Goal: Find specific page/section: Find specific page/section

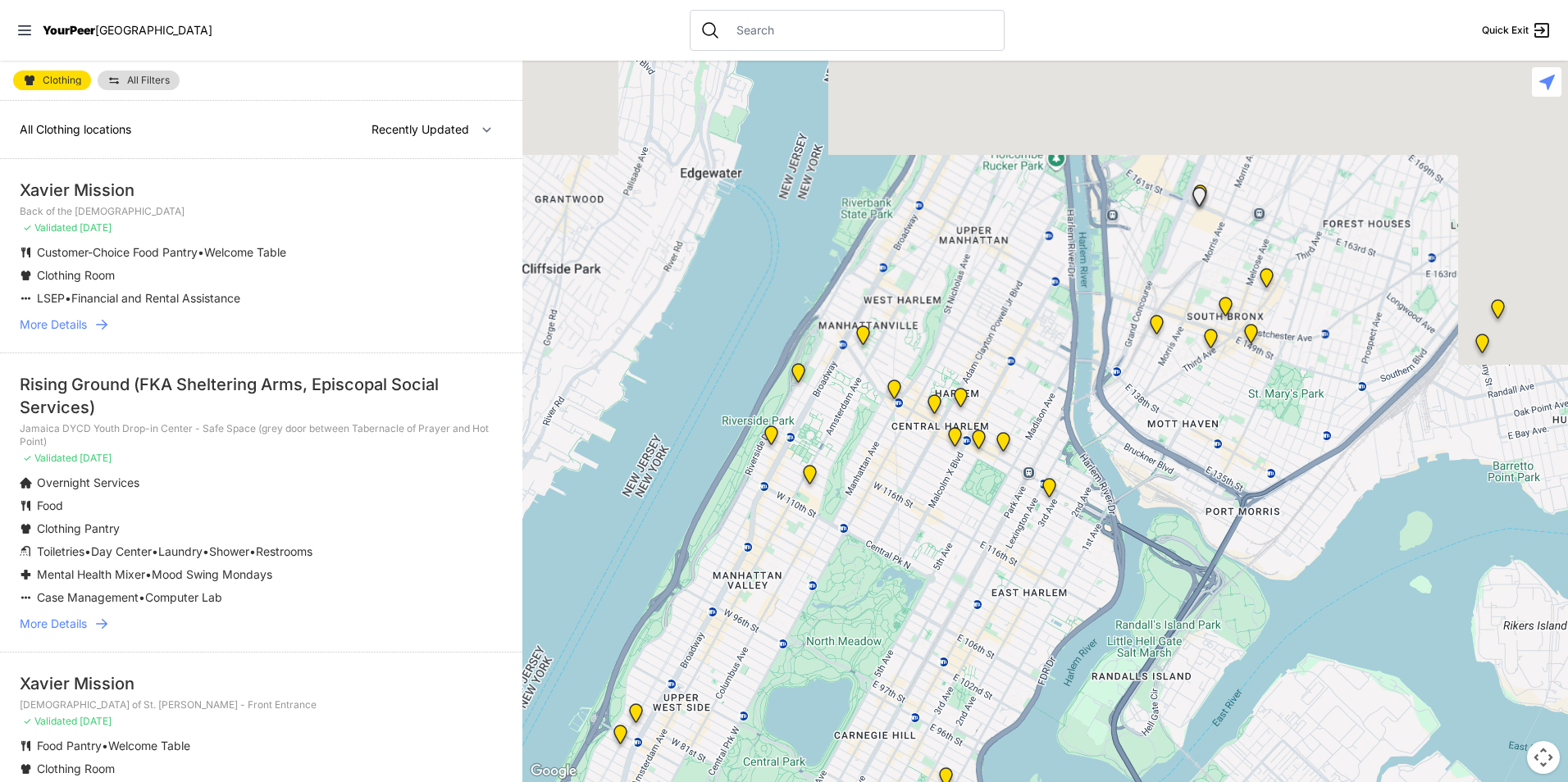
drag, startPoint x: 1219, startPoint y: 249, endPoint x: 798, endPoint y: 540, distance: 511.8
click at [850, 545] on div at bounding box center [1045, 421] width 1046 height 722
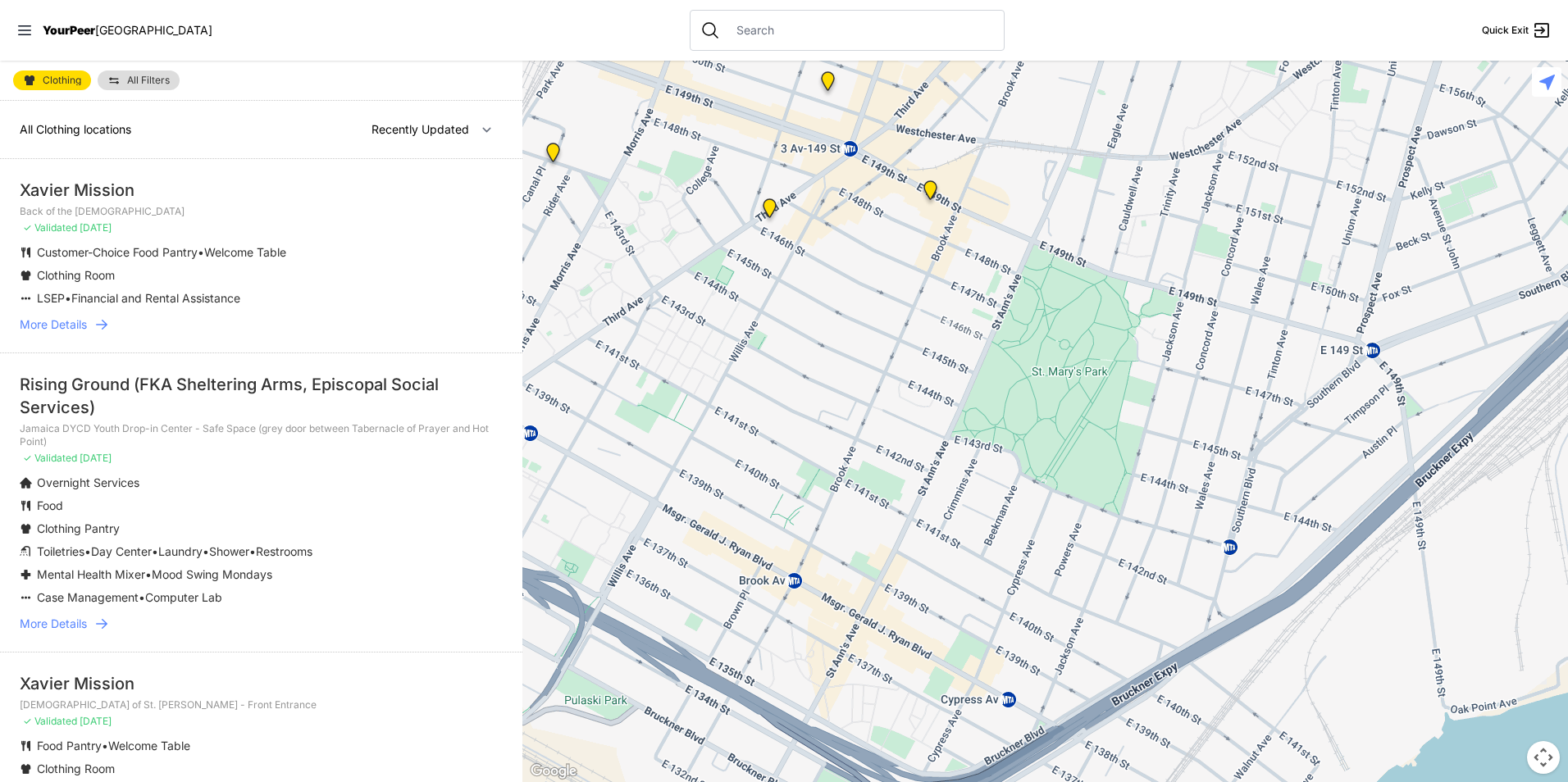
click at [137, 86] on link "All Filters" at bounding box center [139, 80] width 82 height 20
click at [150, 77] on span "All Filters" at bounding box center [149, 80] width 43 height 9
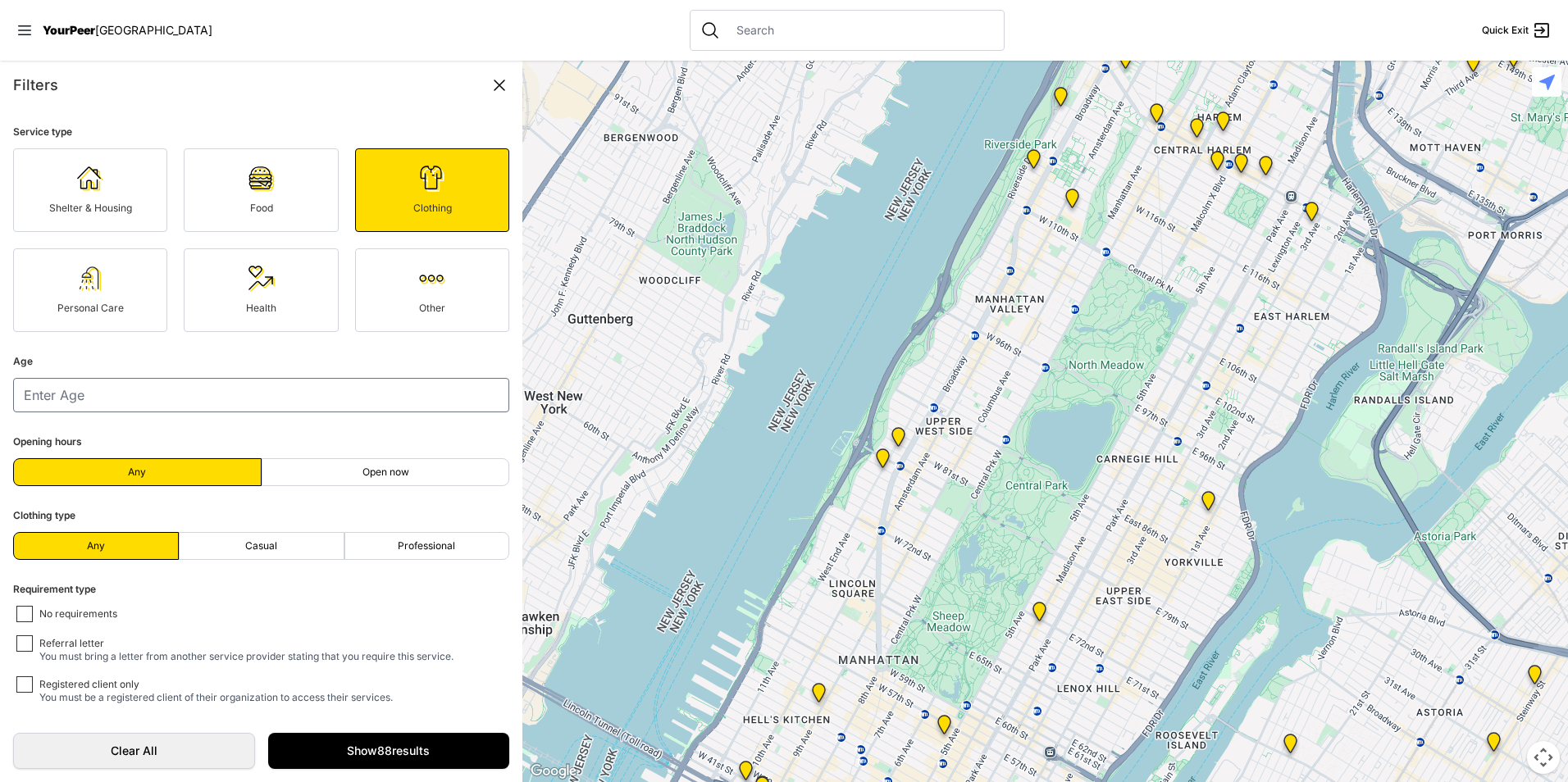
scroll to position [5, 0]
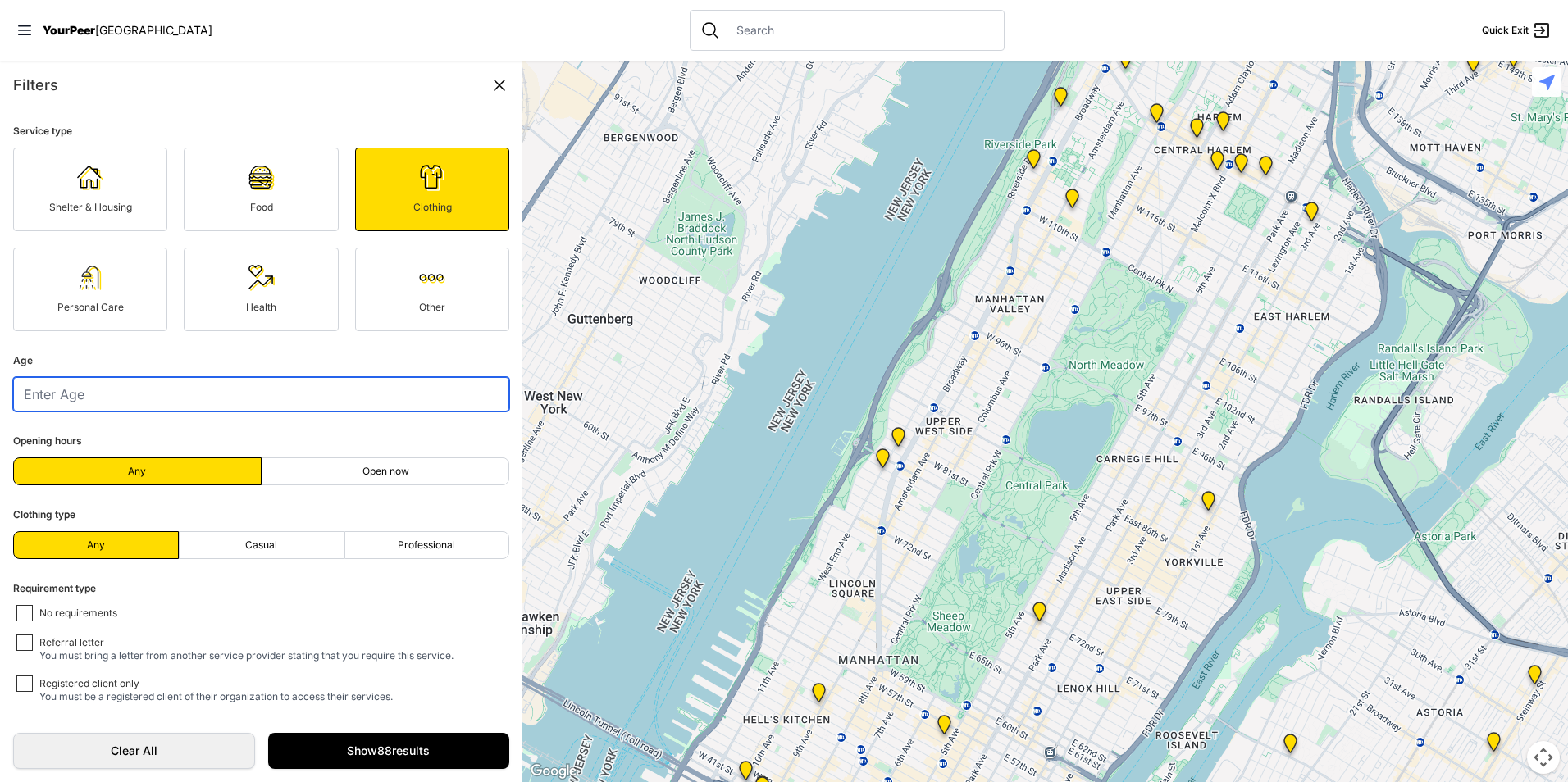
click at [142, 406] on input "number" at bounding box center [261, 394] width 496 height 34
click at [352, 747] on link "Show 88 results" at bounding box center [389, 751] width 242 height 36
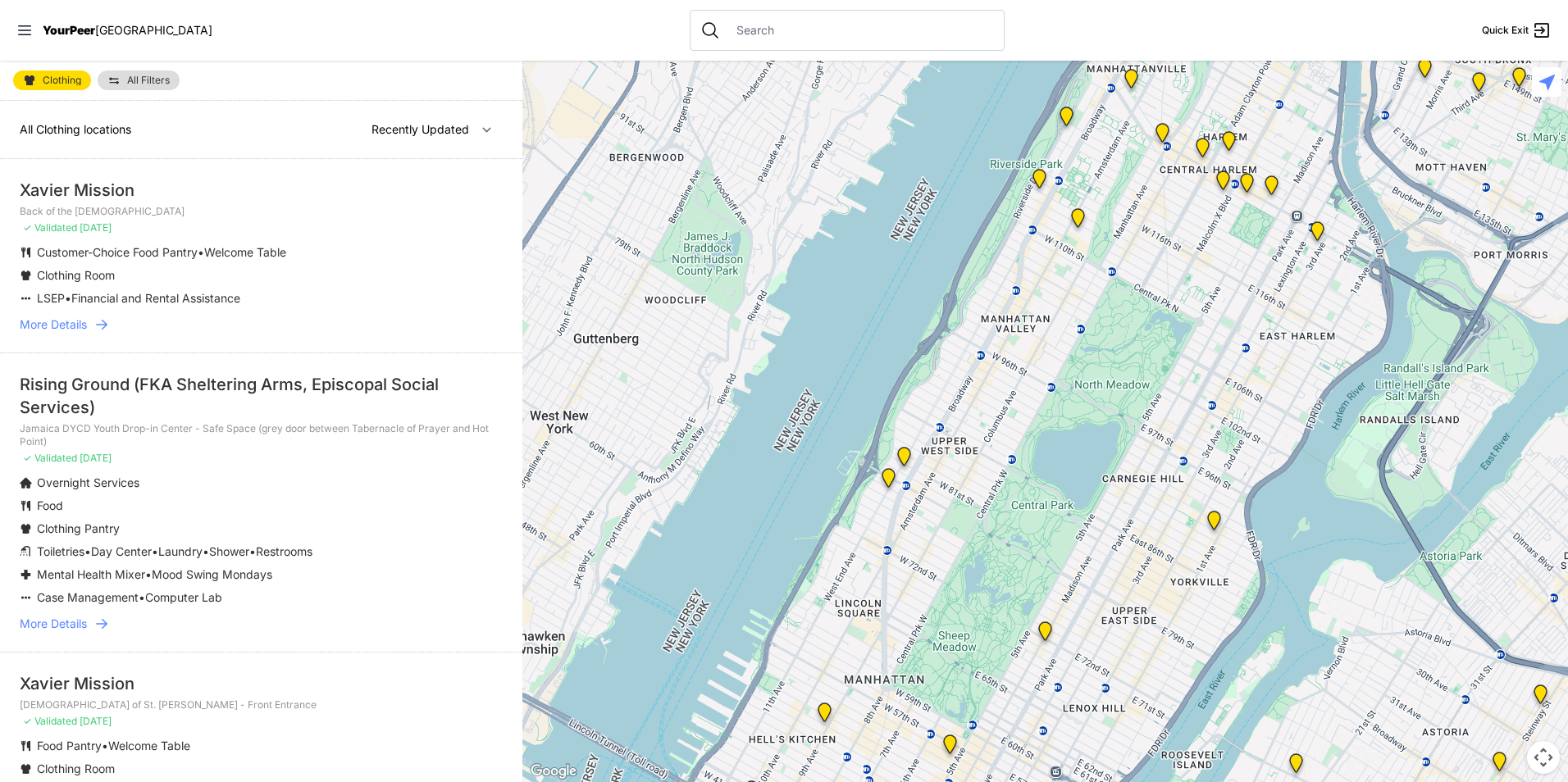
drag, startPoint x: 1153, startPoint y: 346, endPoint x: 750, endPoint y: 746, distance: 567.8
click at [791, 761] on div at bounding box center [1045, 421] width 1046 height 722
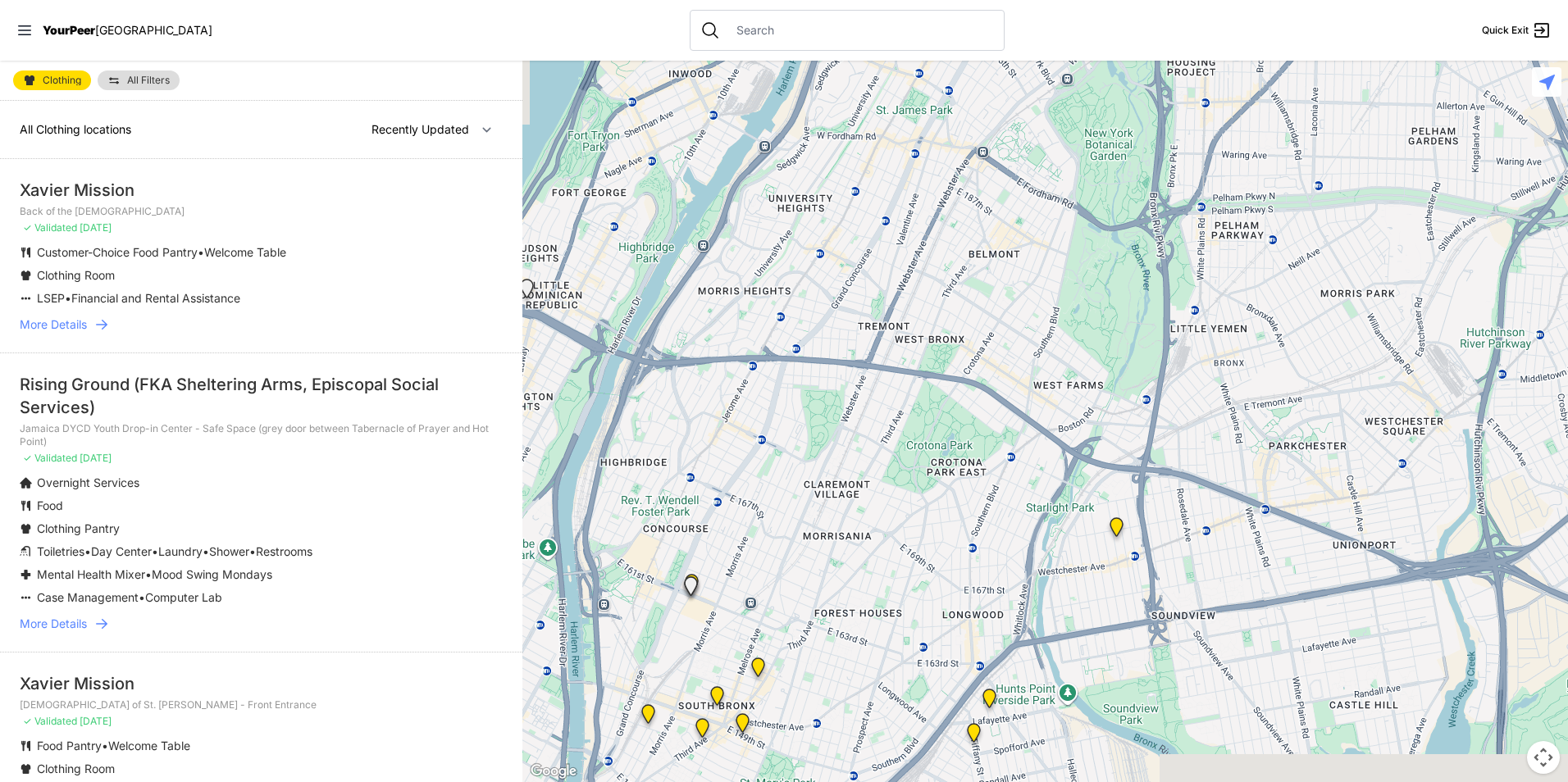
drag, startPoint x: 987, startPoint y: 470, endPoint x: 1055, endPoint y: 381, distance: 112.0
click at [1045, 385] on div at bounding box center [1045, 421] width 1046 height 722
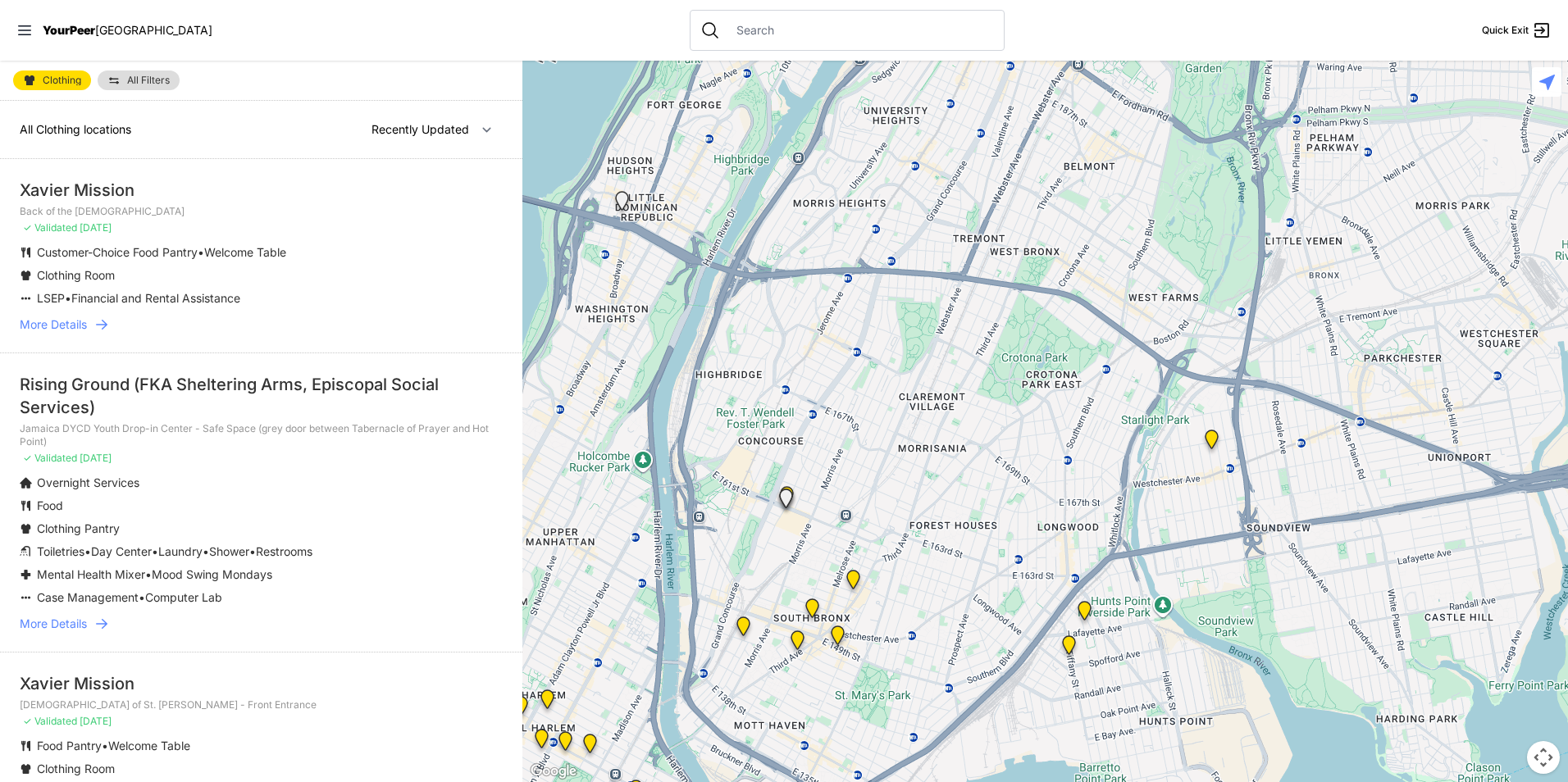
drag, startPoint x: 846, startPoint y: 549, endPoint x: 974, endPoint y: 452, distance: 160.6
click at [969, 458] on div at bounding box center [1045, 421] width 1046 height 722
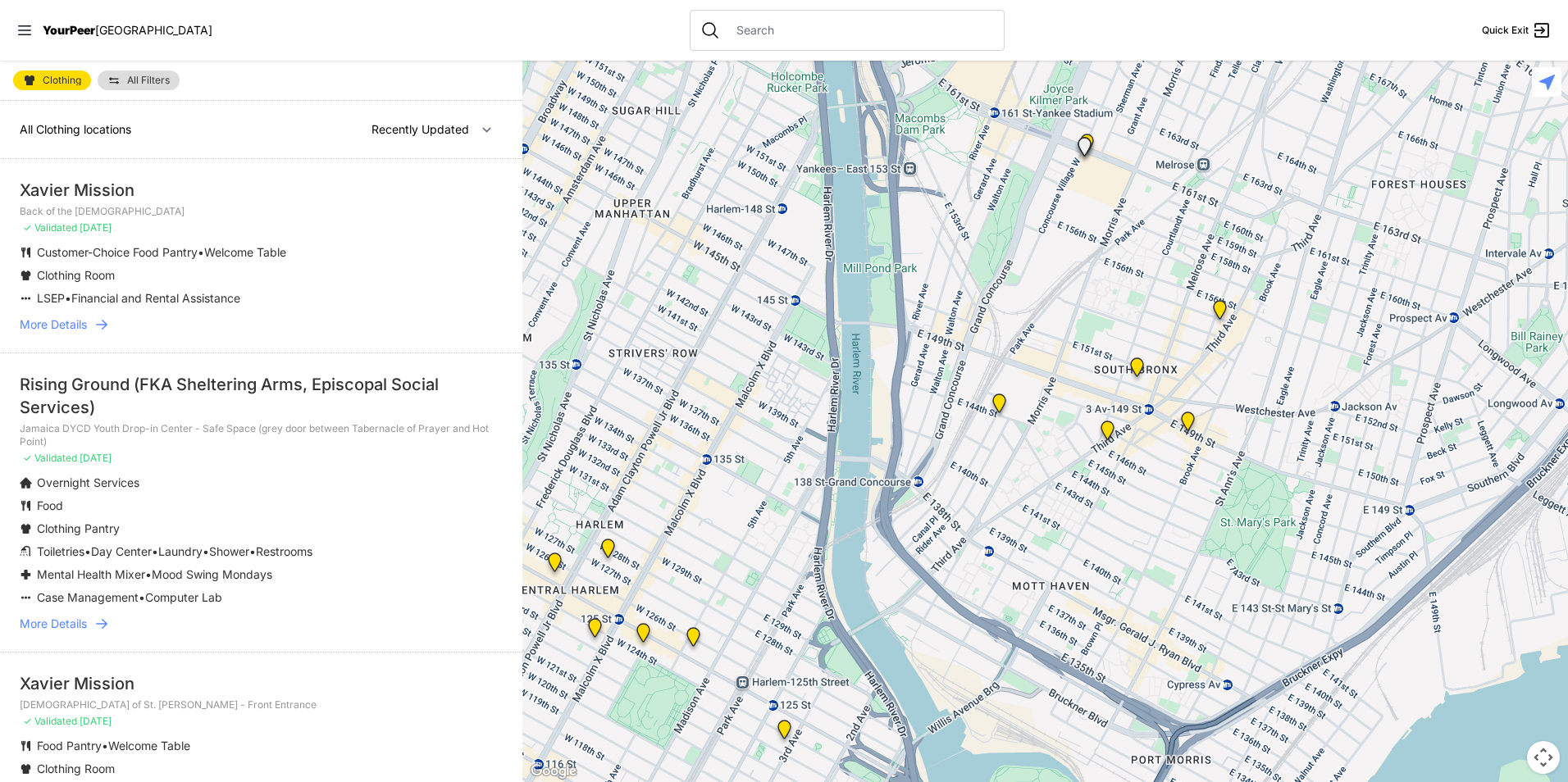
click at [994, 403] on img "Harm Reduction Center" at bounding box center [1000, 406] width 21 height 27
click at [1002, 399] on img "Harm Reduction Center" at bounding box center [1000, 406] width 21 height 27
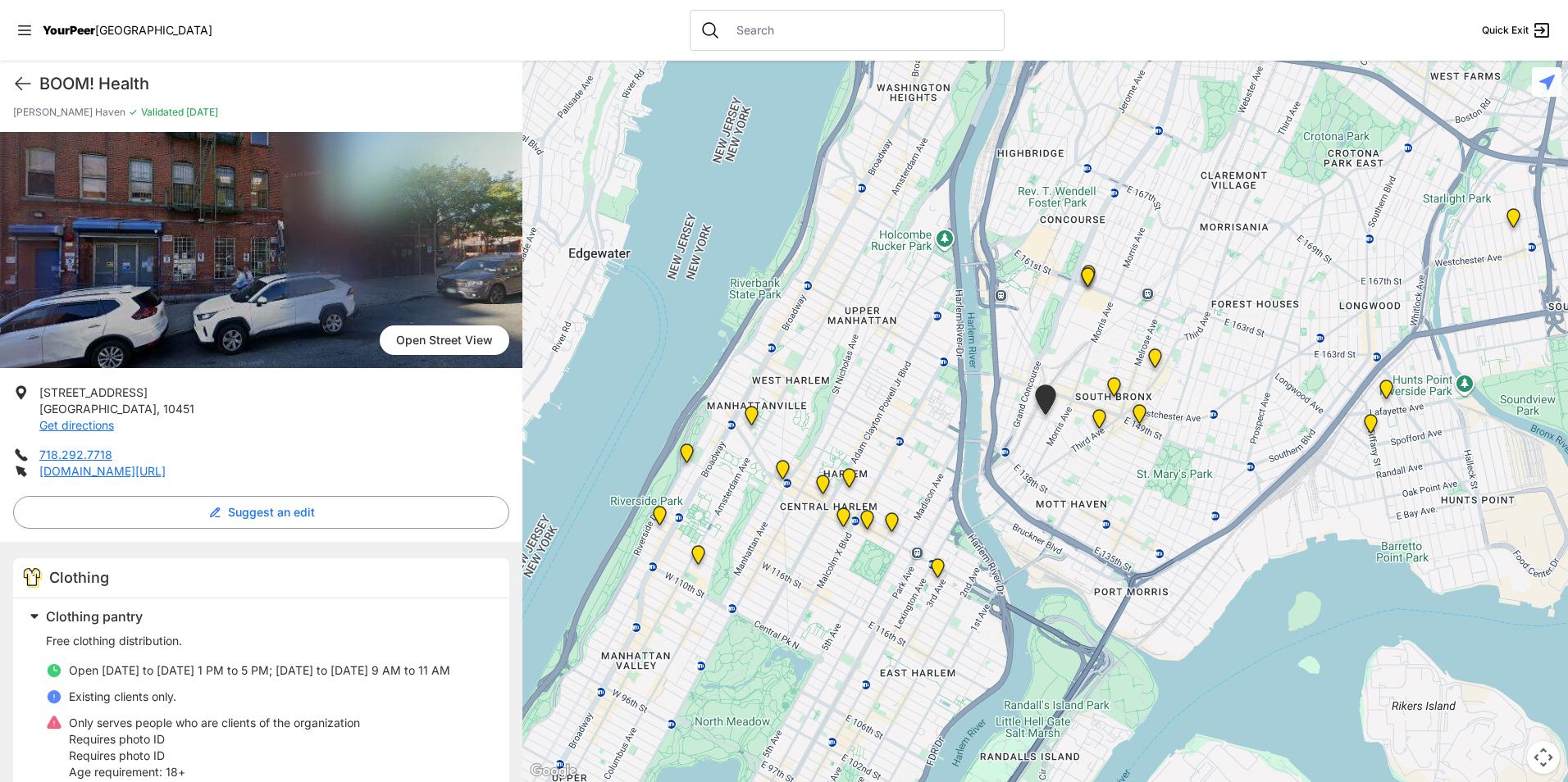
scroll to position [82, 0]
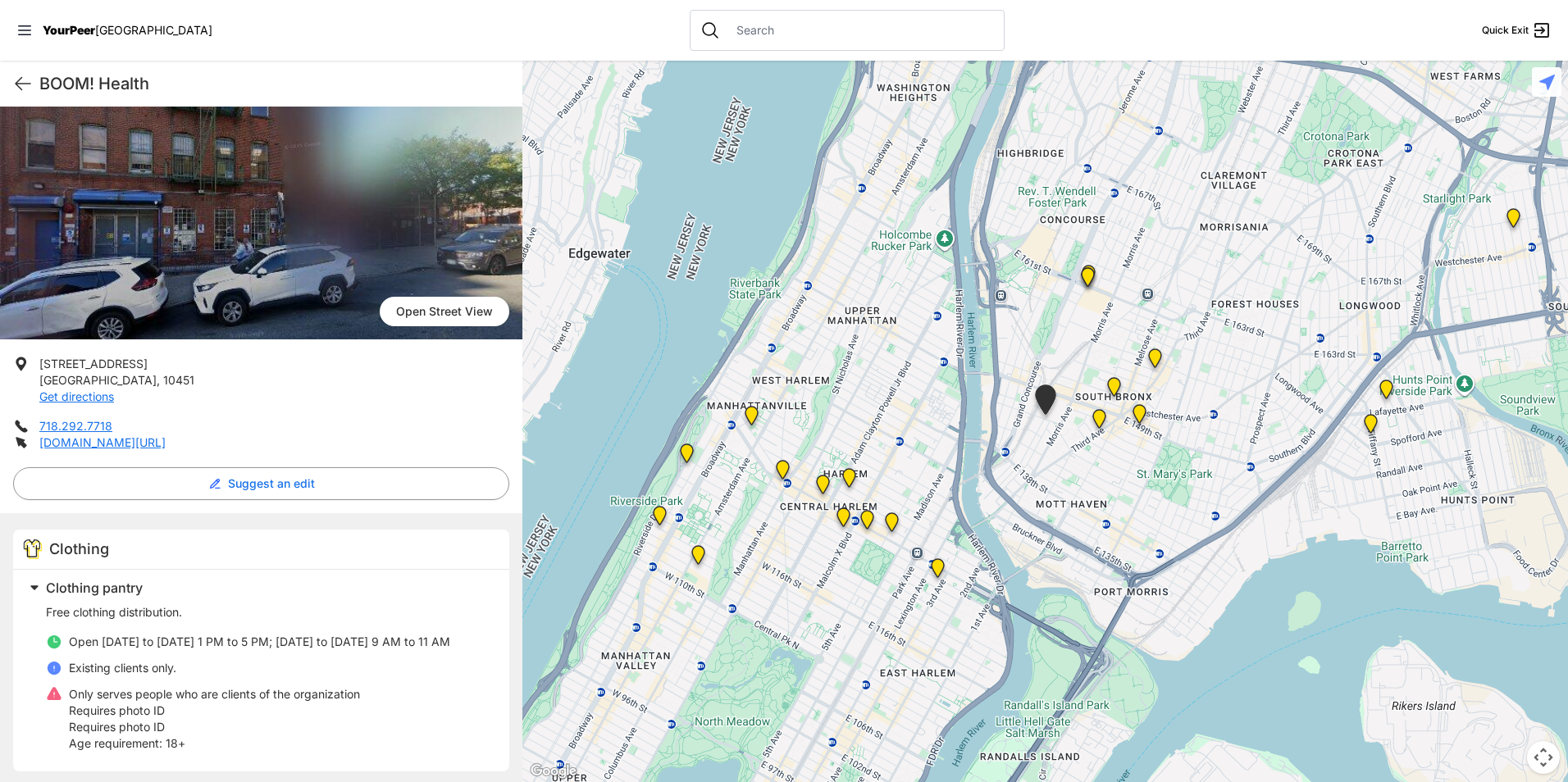
click at [1123, 382] on img "The Bronx" at bounding box center [1115, 390] width 21 height 27
click at [1114, 384] on img "The Bronx" at bounding box center [1115, 390] width 21 height 27
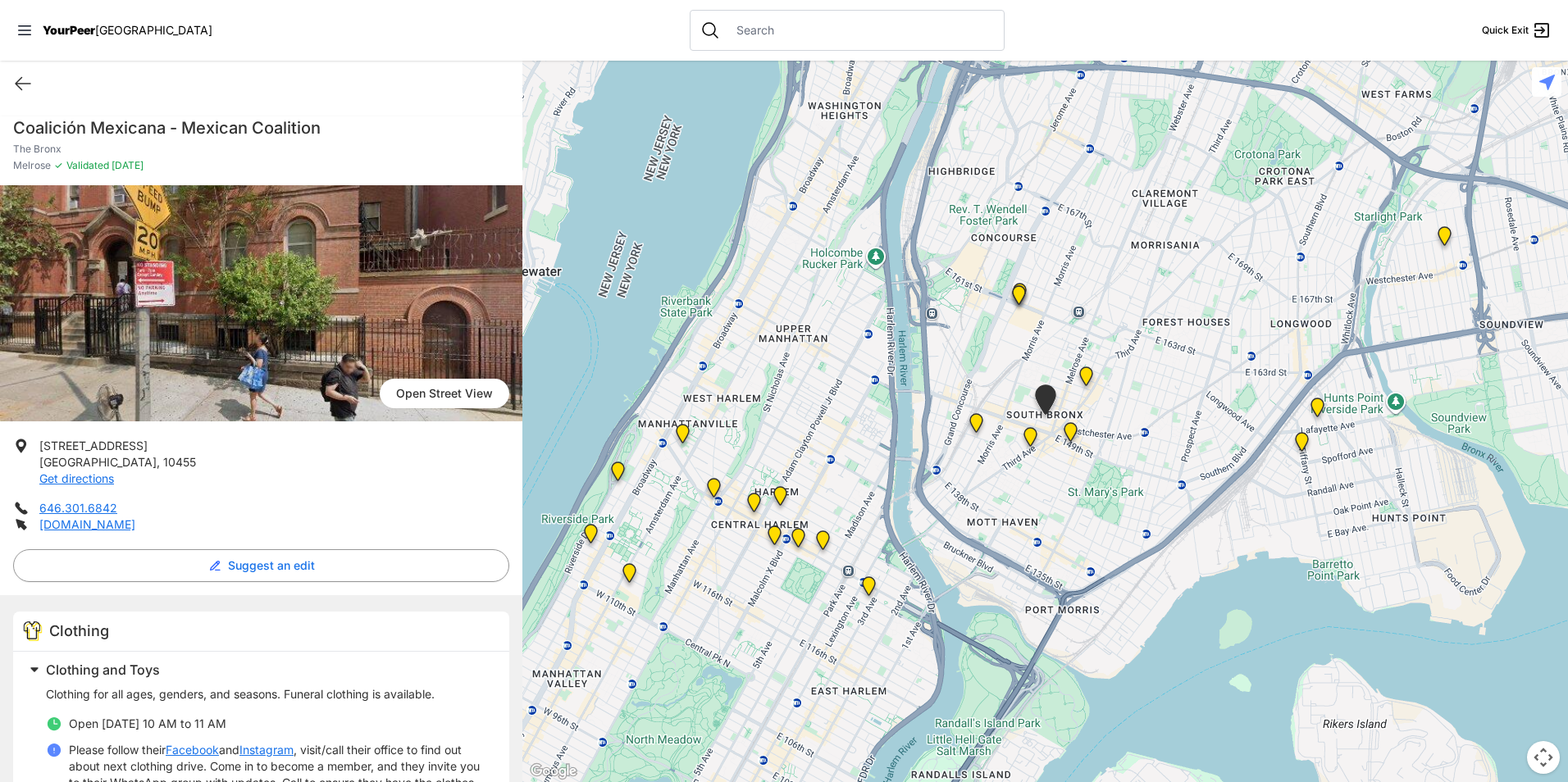
click at [1034, 436] on img at bounding box center [1030, 440] width 21 height 27
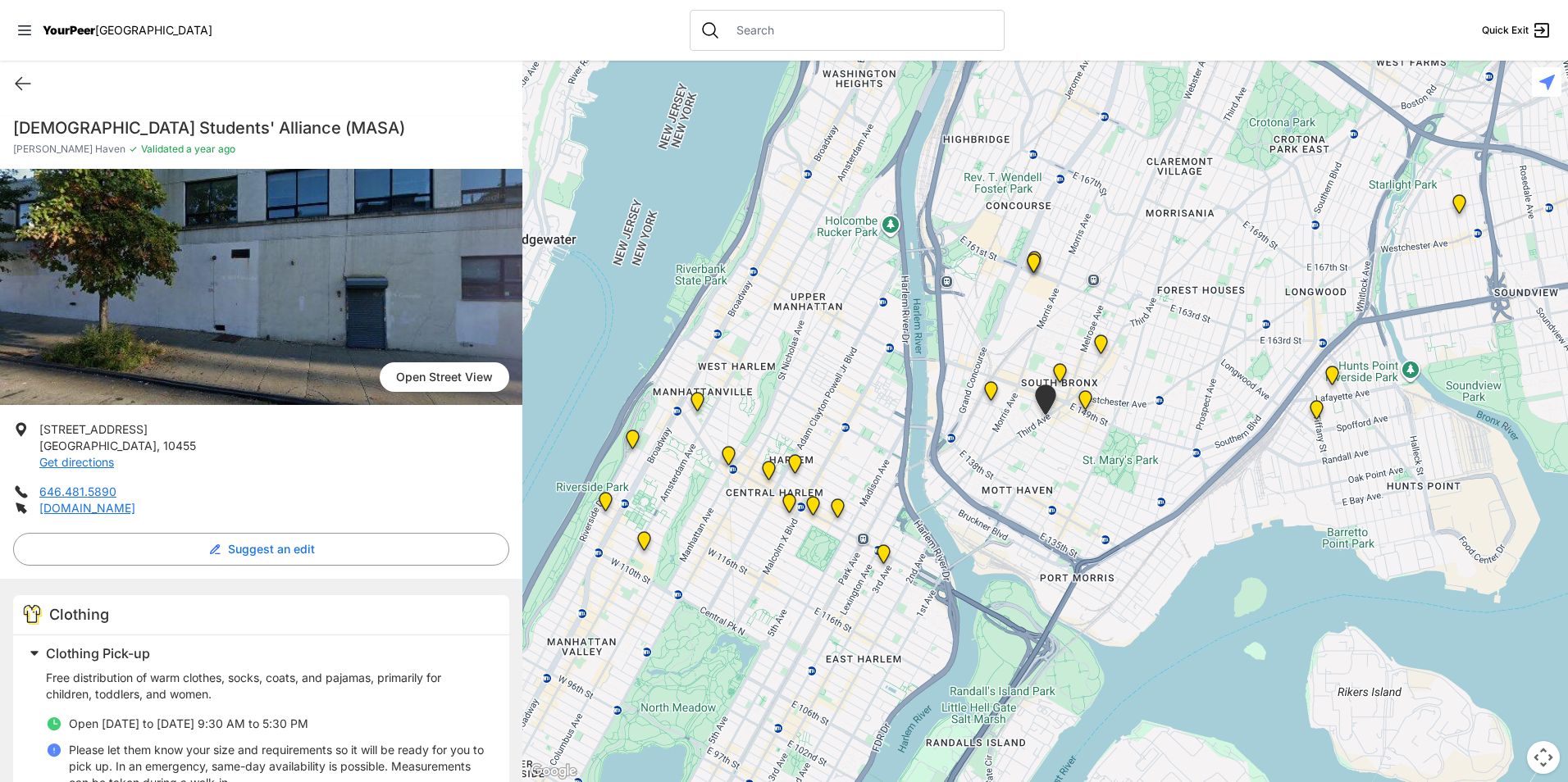
click at [1090, 400] on img "The Bronx Pride Center" at bounding box center [1085, 403] width 21 height 27
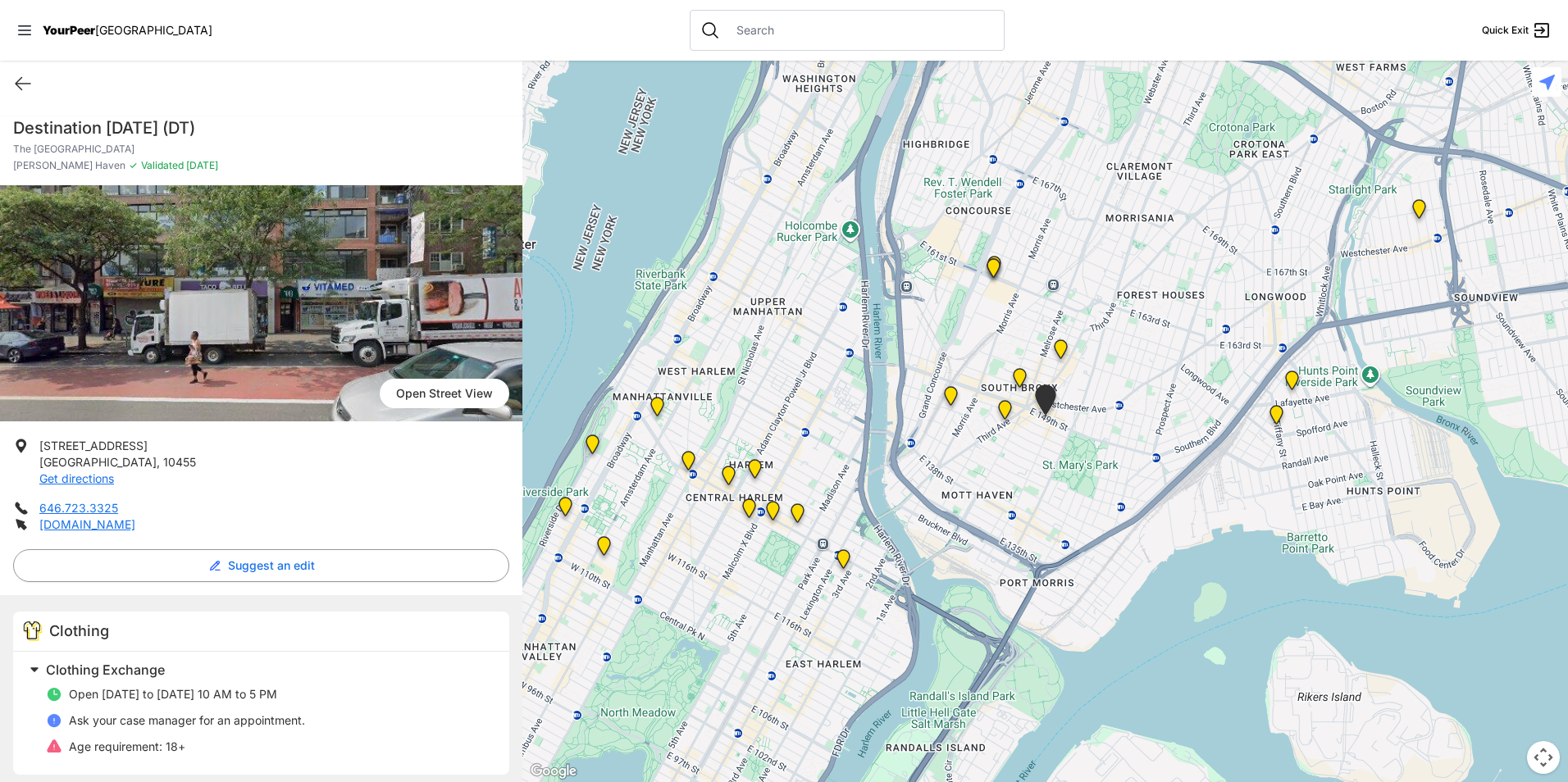
click at [1060, 351] on img "Bronx Youth Center (BYC)" at bounding box center [1061, 352] width 21 height 27
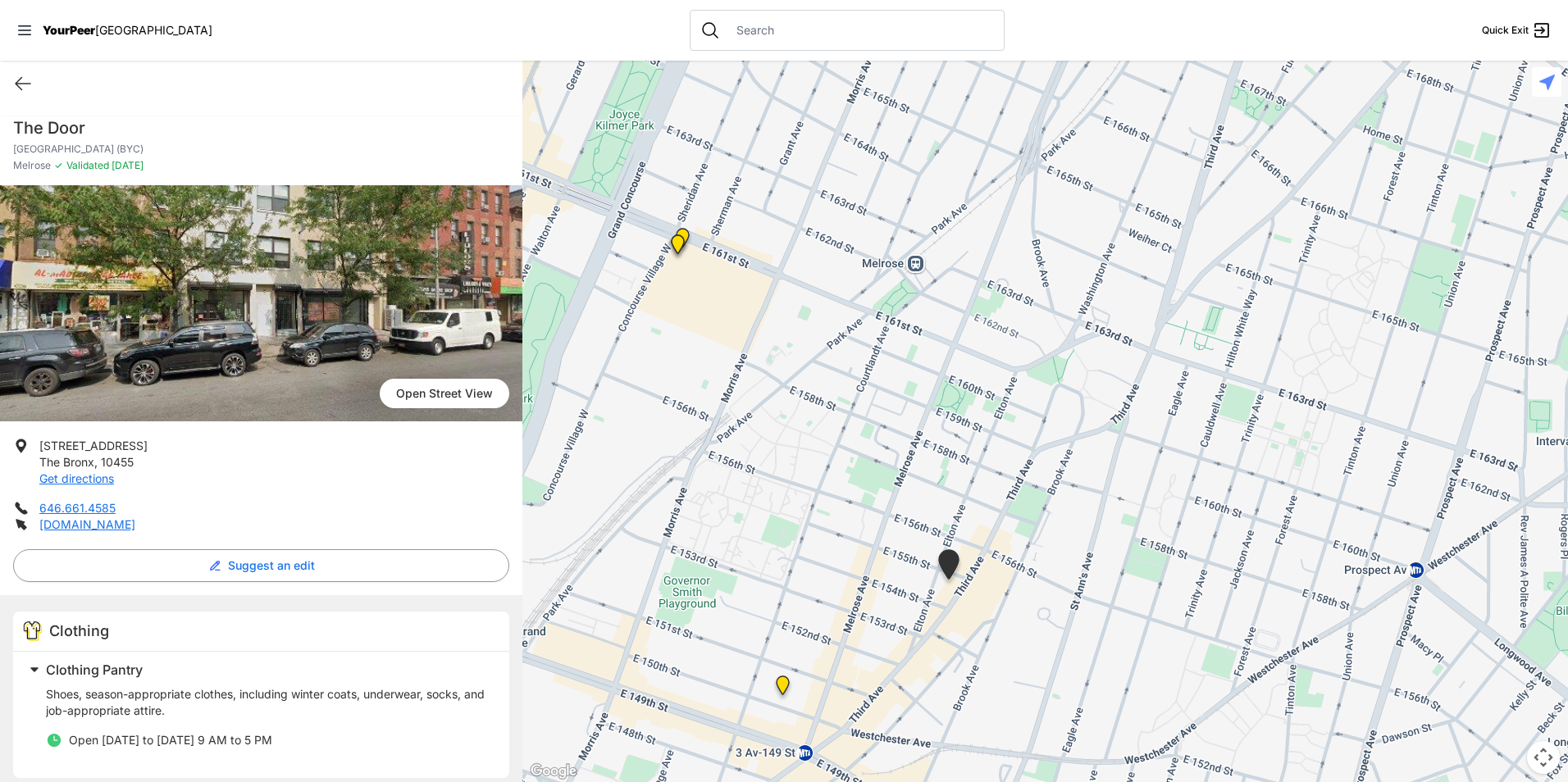
drag, startPoint x: 148, startPoint y: 470, endPoint x: 133, endPoint y: 466, distance: 15.5
click at [140, 470] on li "[STREET_ADDRESS] Get directions" at bounding box center [261, 462] width 496 height 49
drag, startPoint x: 129, startPoint y: 464, endPoint x: 93, endPoint y: 462, distance: 36.1
click at [93, 462] on p "[STREET_ADDRESS] Get directions" at bounding box center [94, 462] width 108 height 49
drag, startPoint x: 93, startPoint y: 462, endPoint x: 145, endPoint y: 450, distance: 53.4
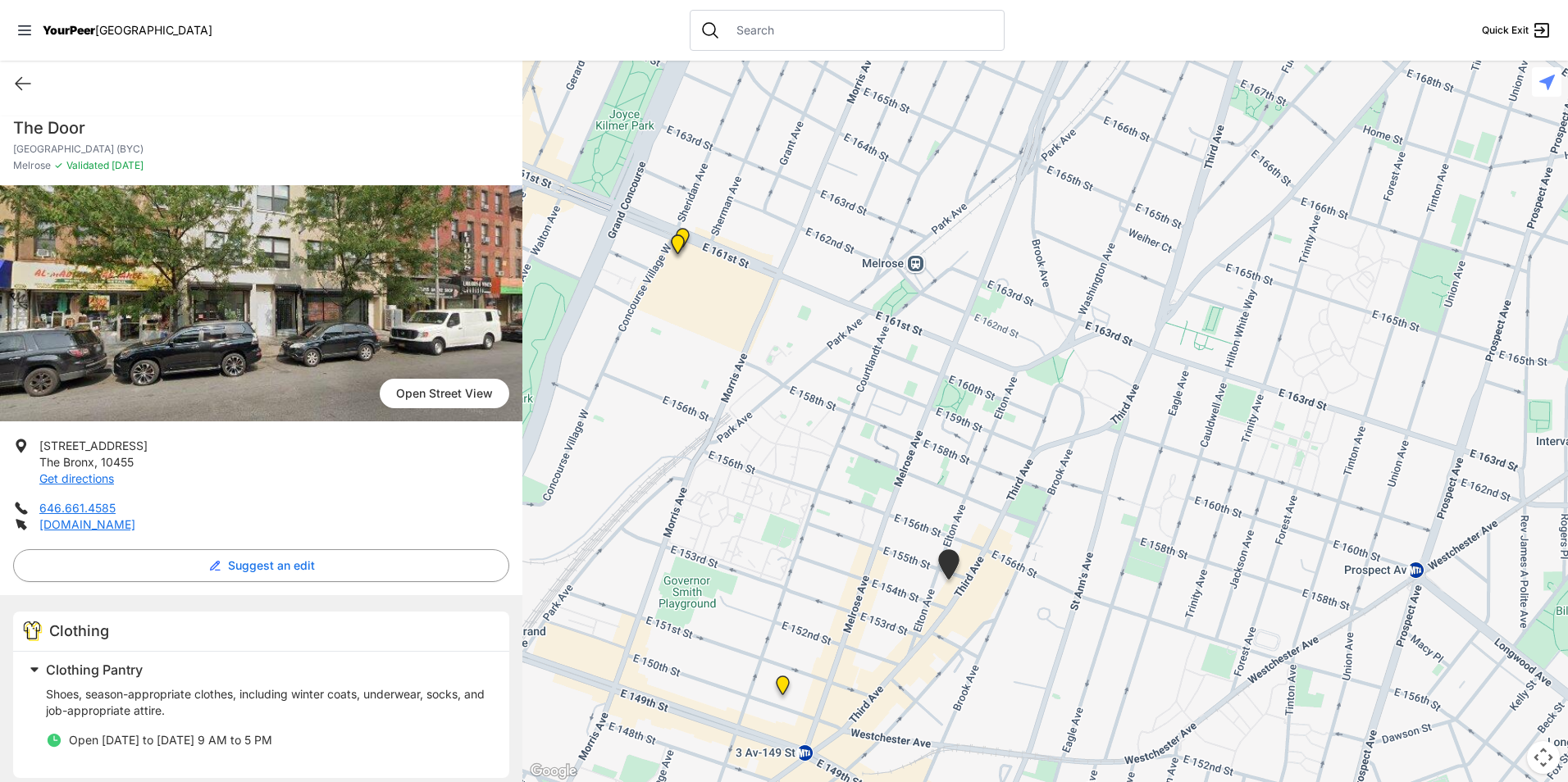
click at [143, 450] on li "[STREET_ADDRESS] Get directions" at bounding box center [261, 462] width 496 height 49
drag, startPoint x: 146, startPoint y: 450, endPoint x: 82, endPoint y: 446, distance: 64.1
click at [82, 446] on li "[STREET_ADDRESS] Get directions" at bounding box center [261, 462] width 496 height 49
click at [82, 446] on span "[STREET_ADDRESS]" at bounding box center [94, 446] width 108 height 14
drag, startPoint x: 41, startPoint y: 447, endPoint x: 153, endPoint y: 481, distance: 117.0
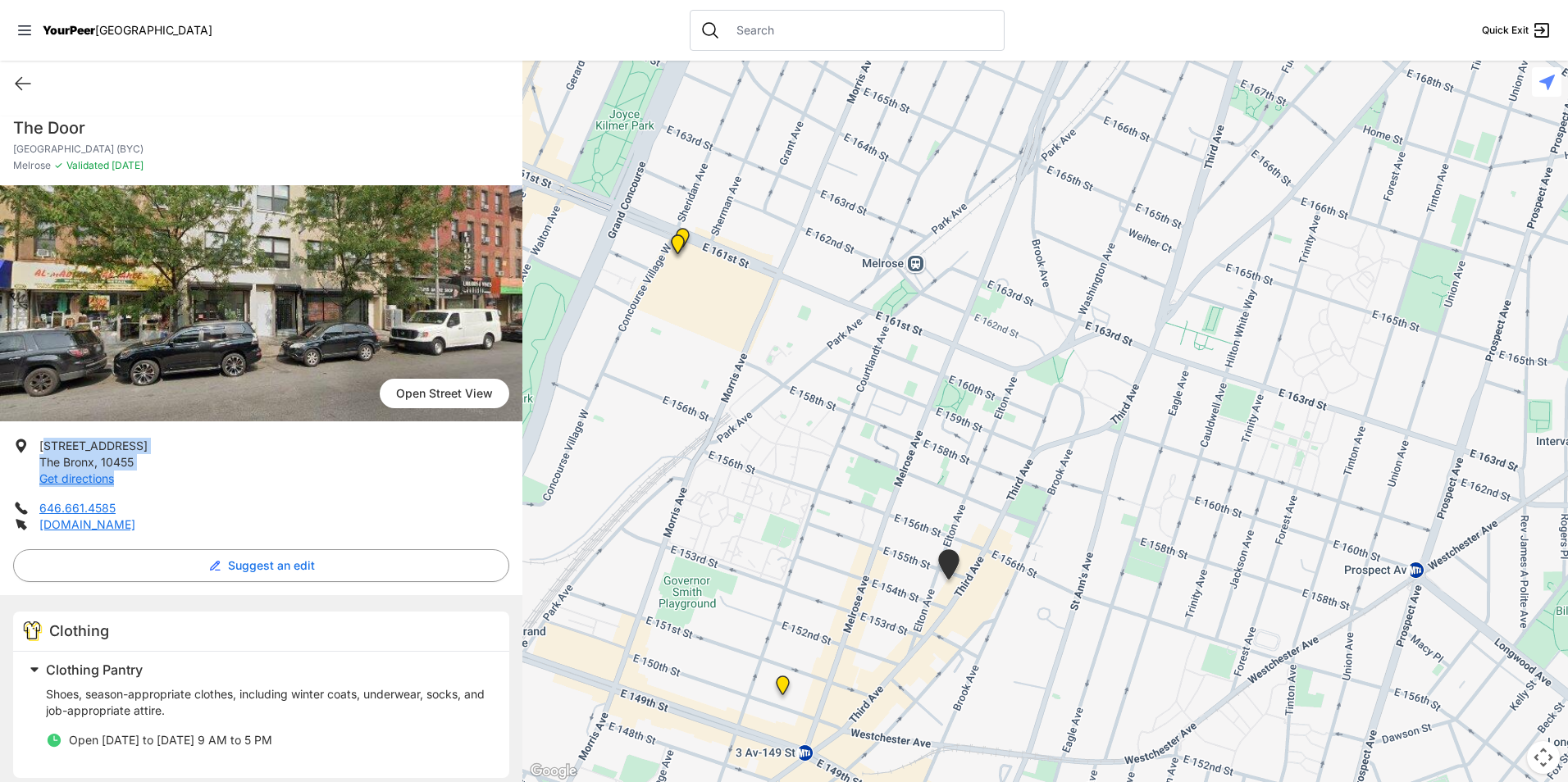
click at [153, 481] on li "[STREET_ADDRESS] Get directions" at bounding box center [261, 462] width 496 height 49
drag, startPoint x: 179, startPoint y: 477, endPoint x: 168, endPoint y: 470, distance: 13.0
click at [179, 476] on li "[STREET_ADDRESS] Get directions" at bounding box center [261, 462] width 496 height 49
click at [156, 458] on li "[STREET_ADDRESS] Get directions" at bounding box center [261, 462] width 496 height 49
drag, startPoint x: 154, startPoint y: 458, endPoint x: 37, endPoint y: 448, distance: 117.4
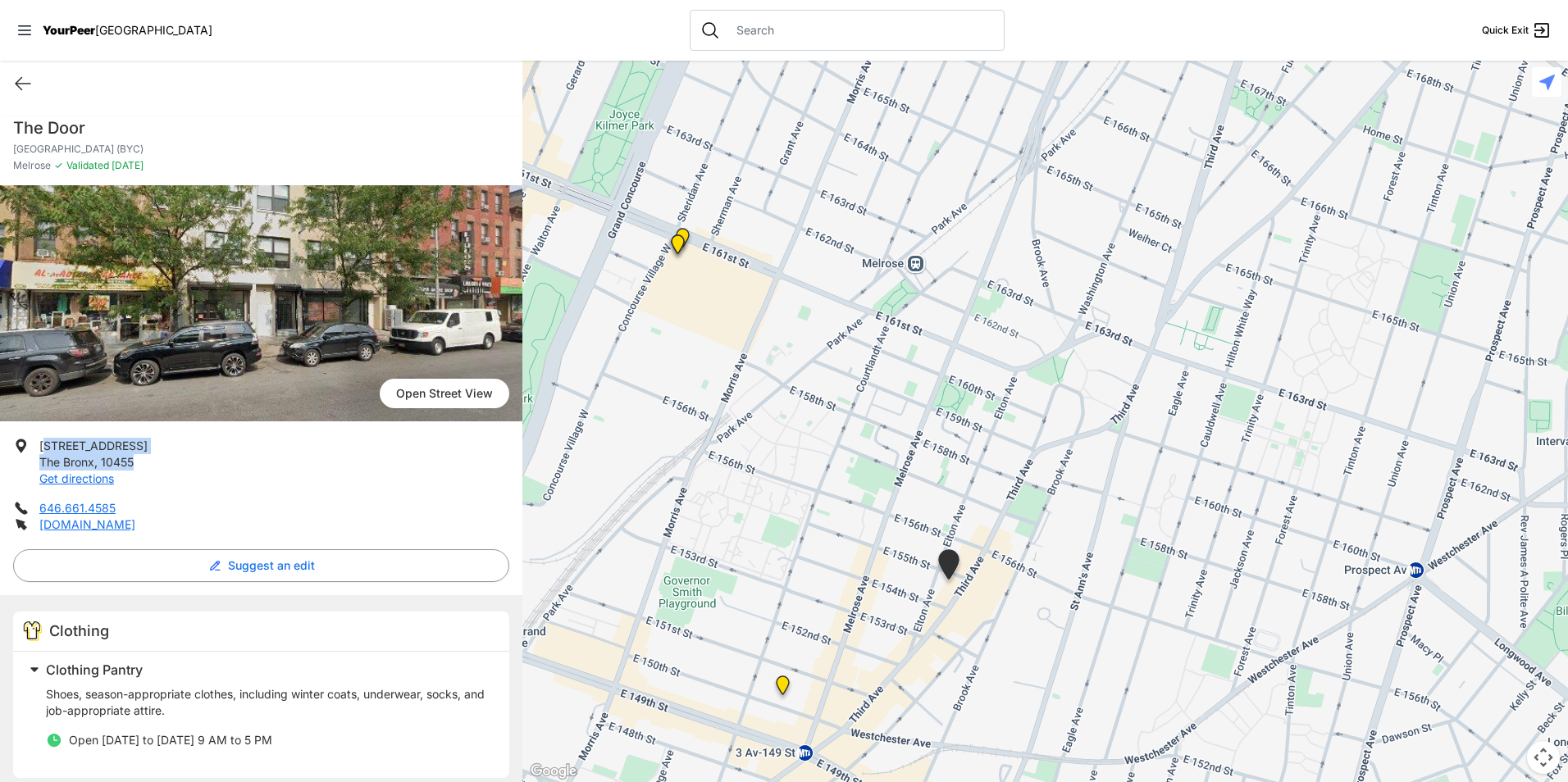
click at [37, 448] on li "[STREET_ADDRESS] Get directions" at bounding box center [261, 462] width 496 height 49
copy p "[STREET_ADDRESS]"
click at [580, 375] on div at bounding box center [1045, 421] width 1046 height 722
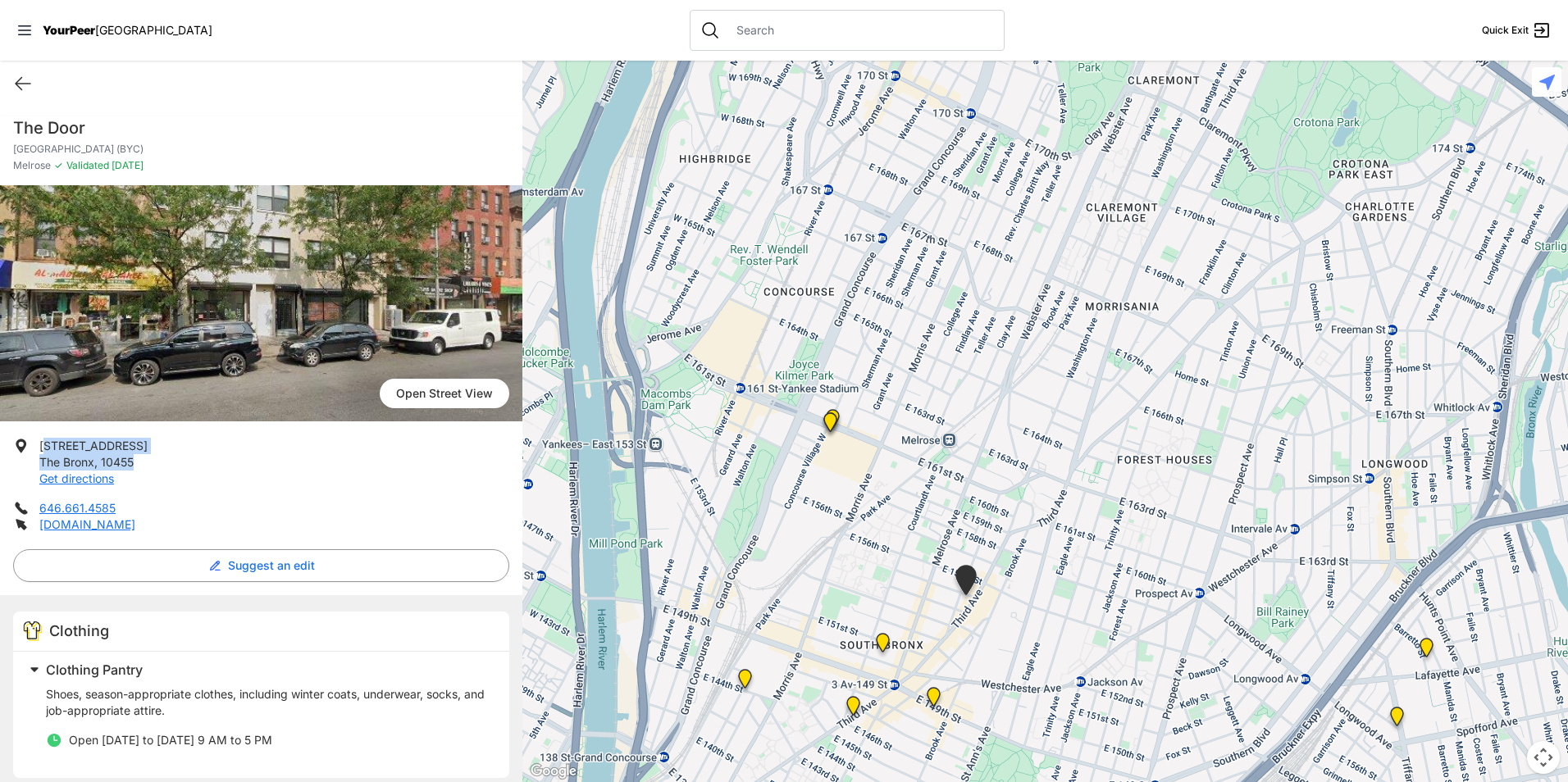
click at [885, 643] on img "The Bronx" at bounding box center [883, 646] width 21 height 27
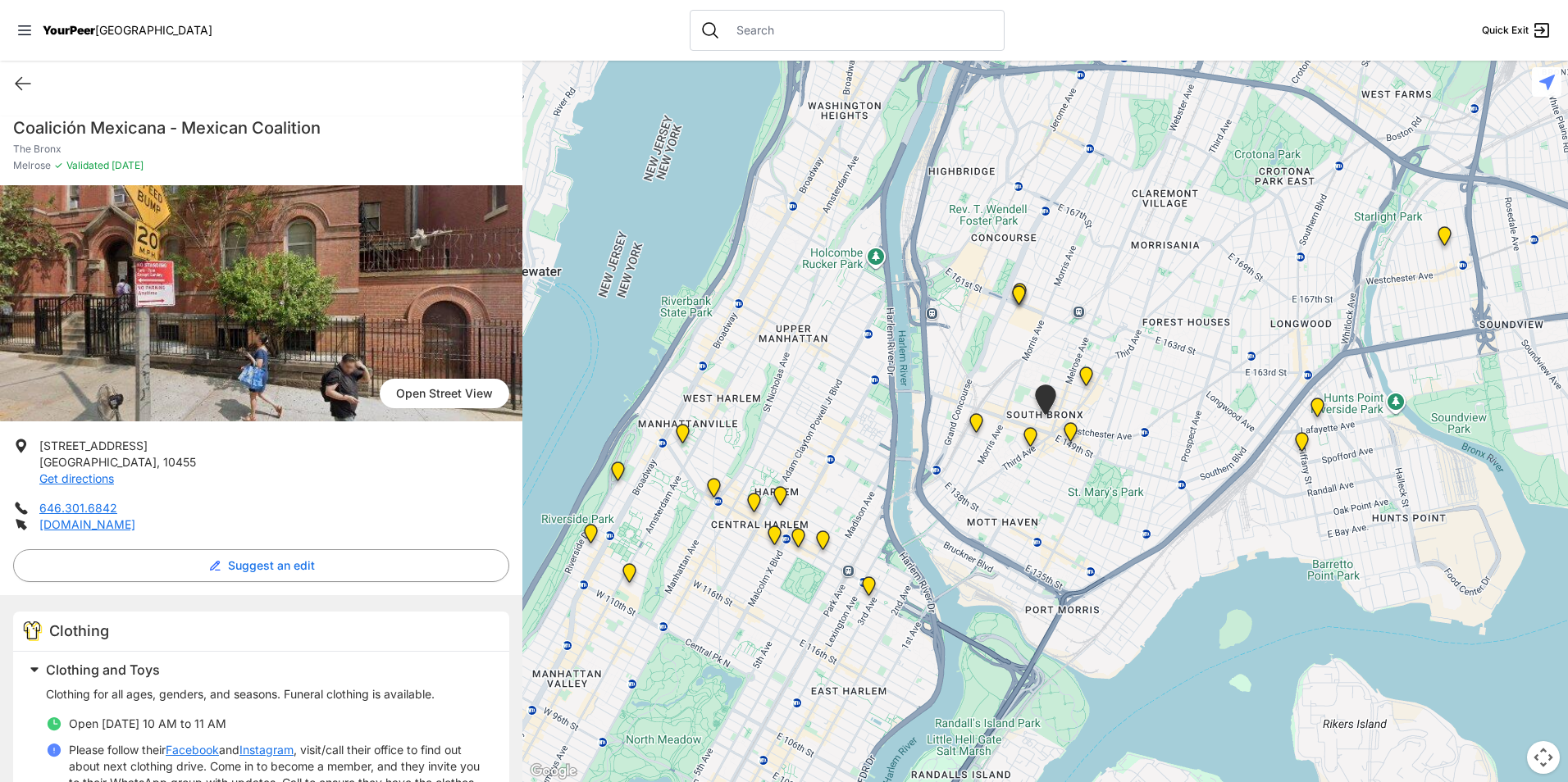
click at [1071, 432] on img "The Bronx Pride Center" at bounding box center [1071, 435] width 21 height 27
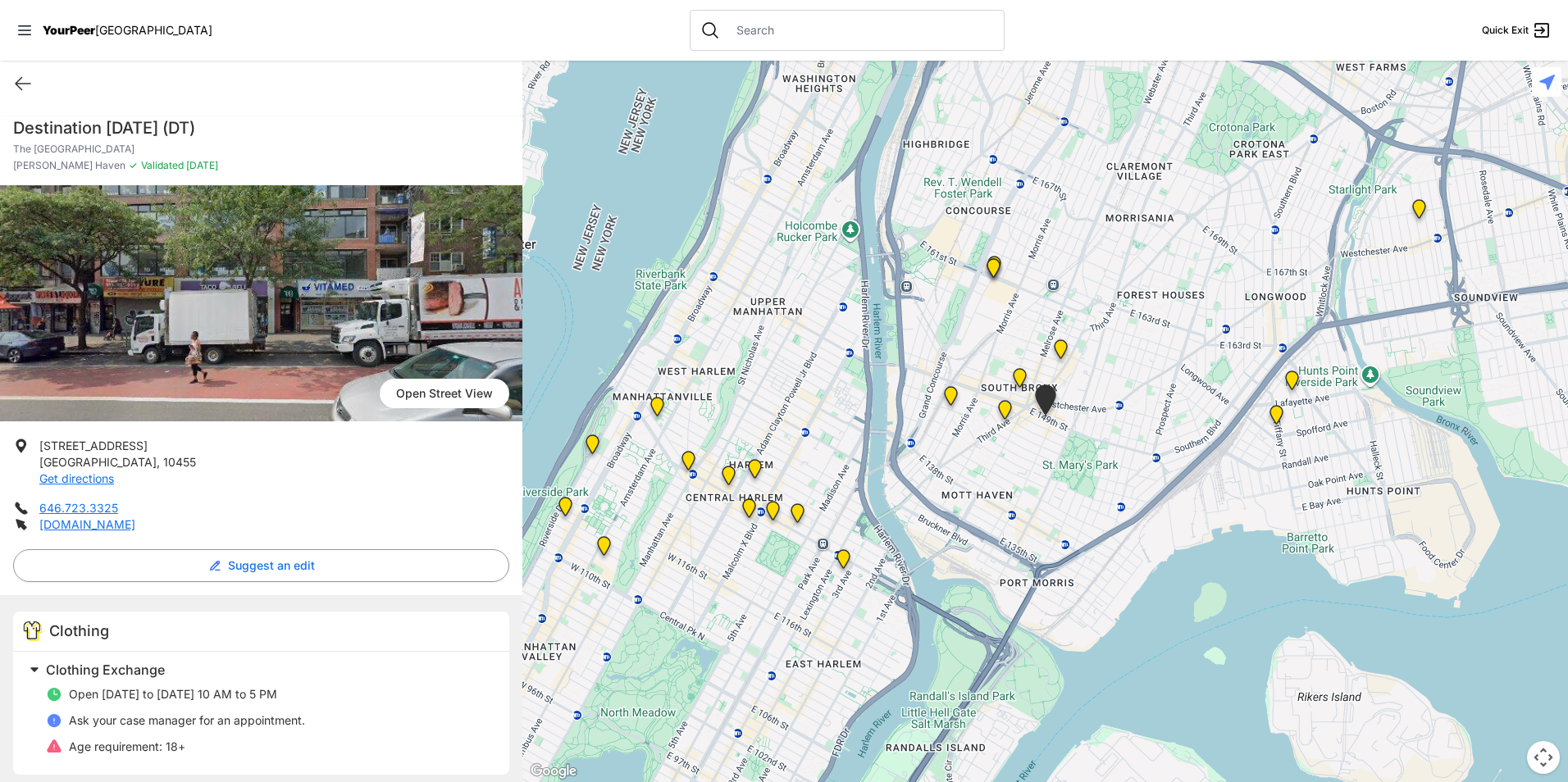
click at [624, 512] on div at bounding box center [1045, 421] width 1046 height 722
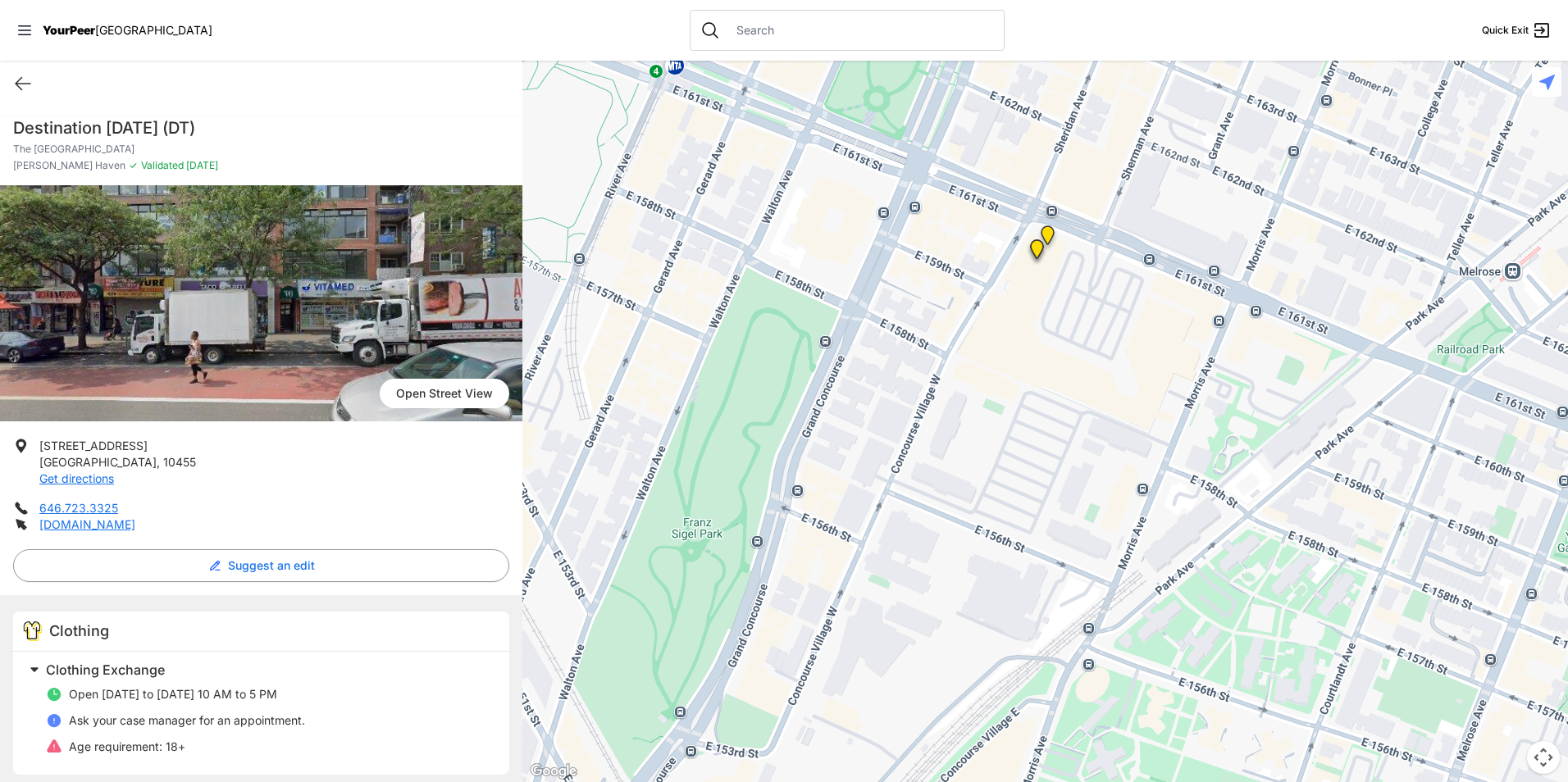
click at [1039, 252] on img "South Bronx NeON Works" at bounding box center [1037, 252] width 21 height 27
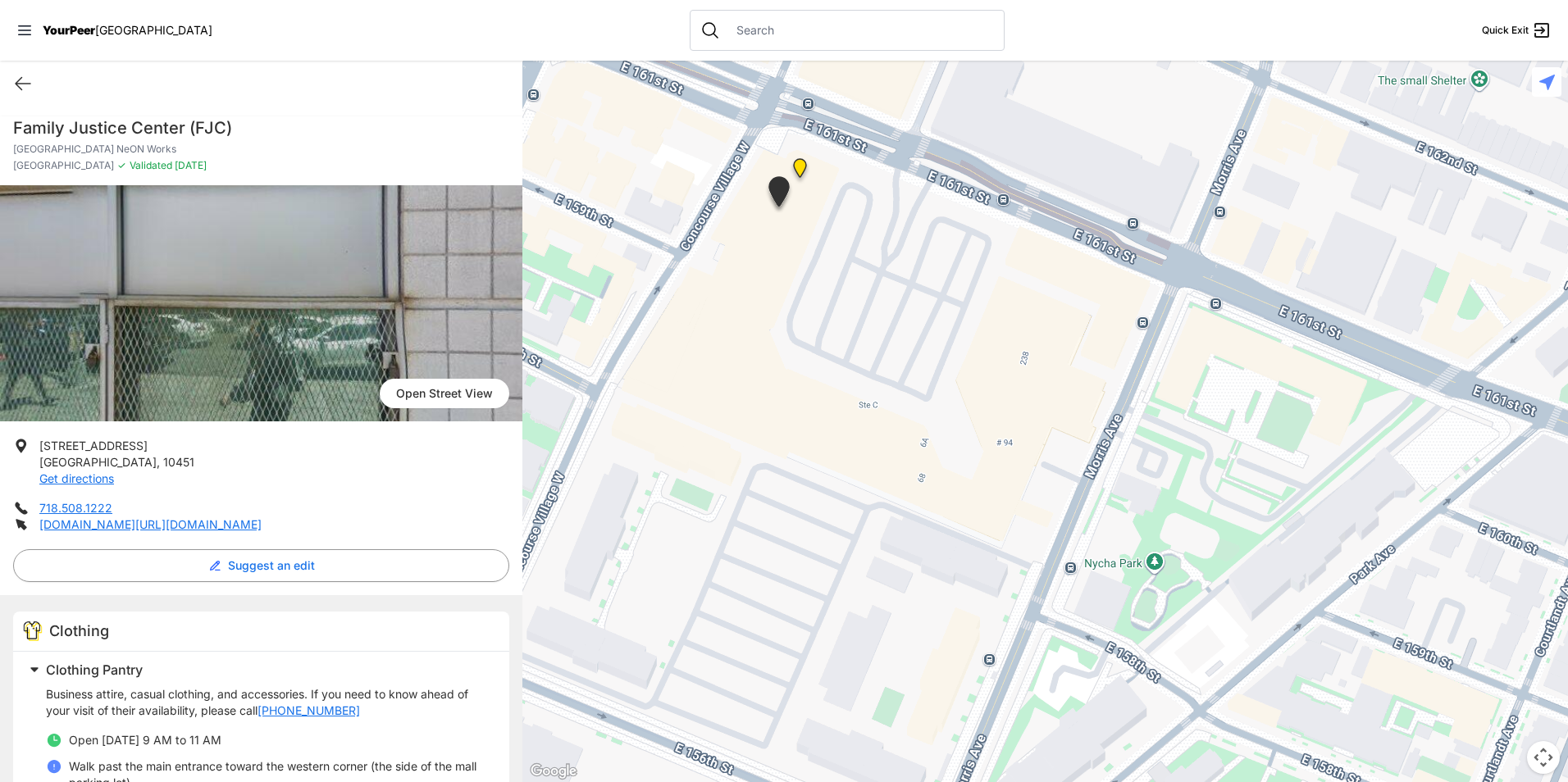
click at [566, 419] on div at bounding box center [1045, 421] width 1046 height 722
click at [796, 171] on img "Bronx" at bounding box center [800, 171] width 21 height 27
